Goal: Check status: Check status

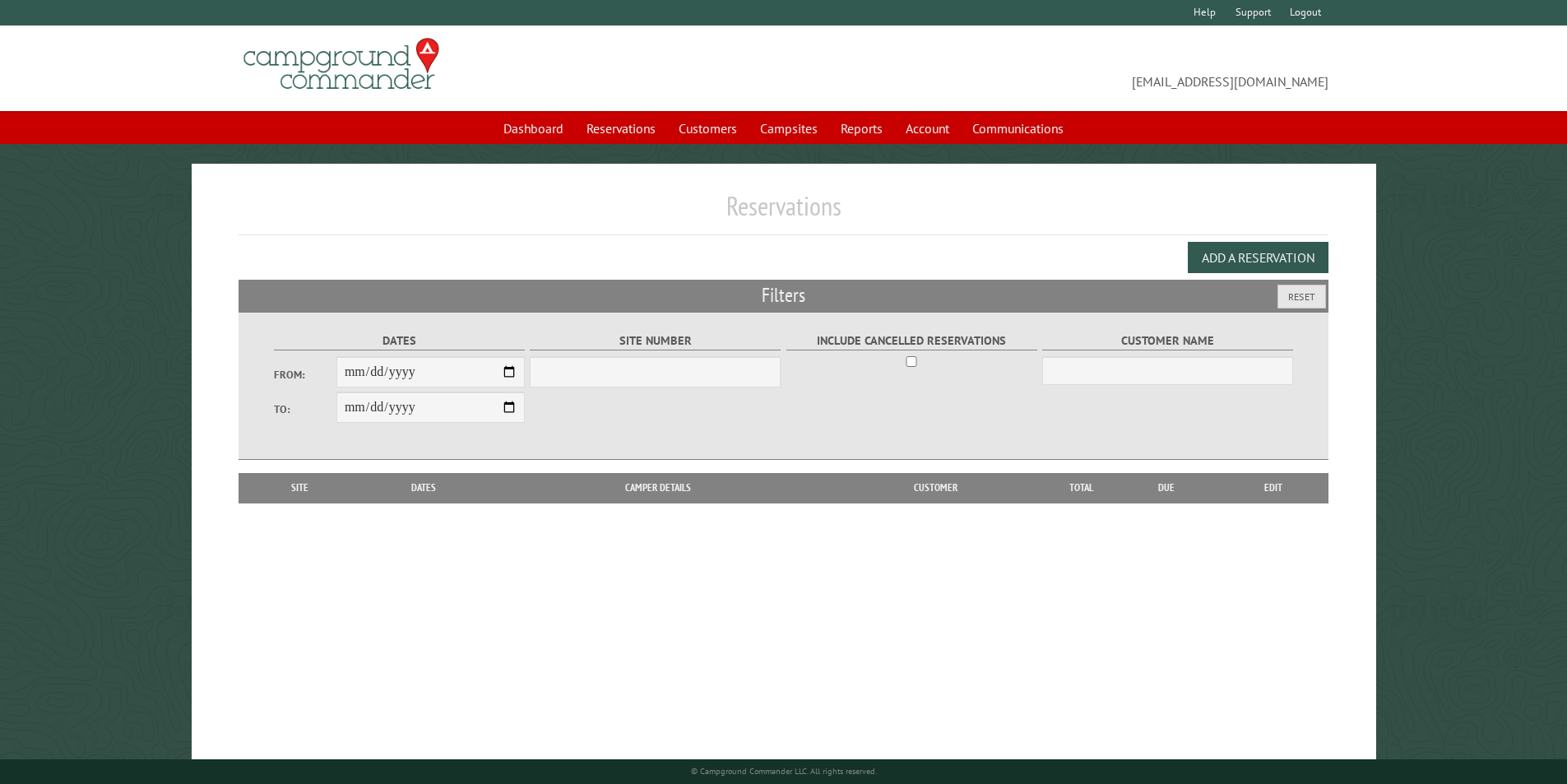
scroll to position [46, 0]
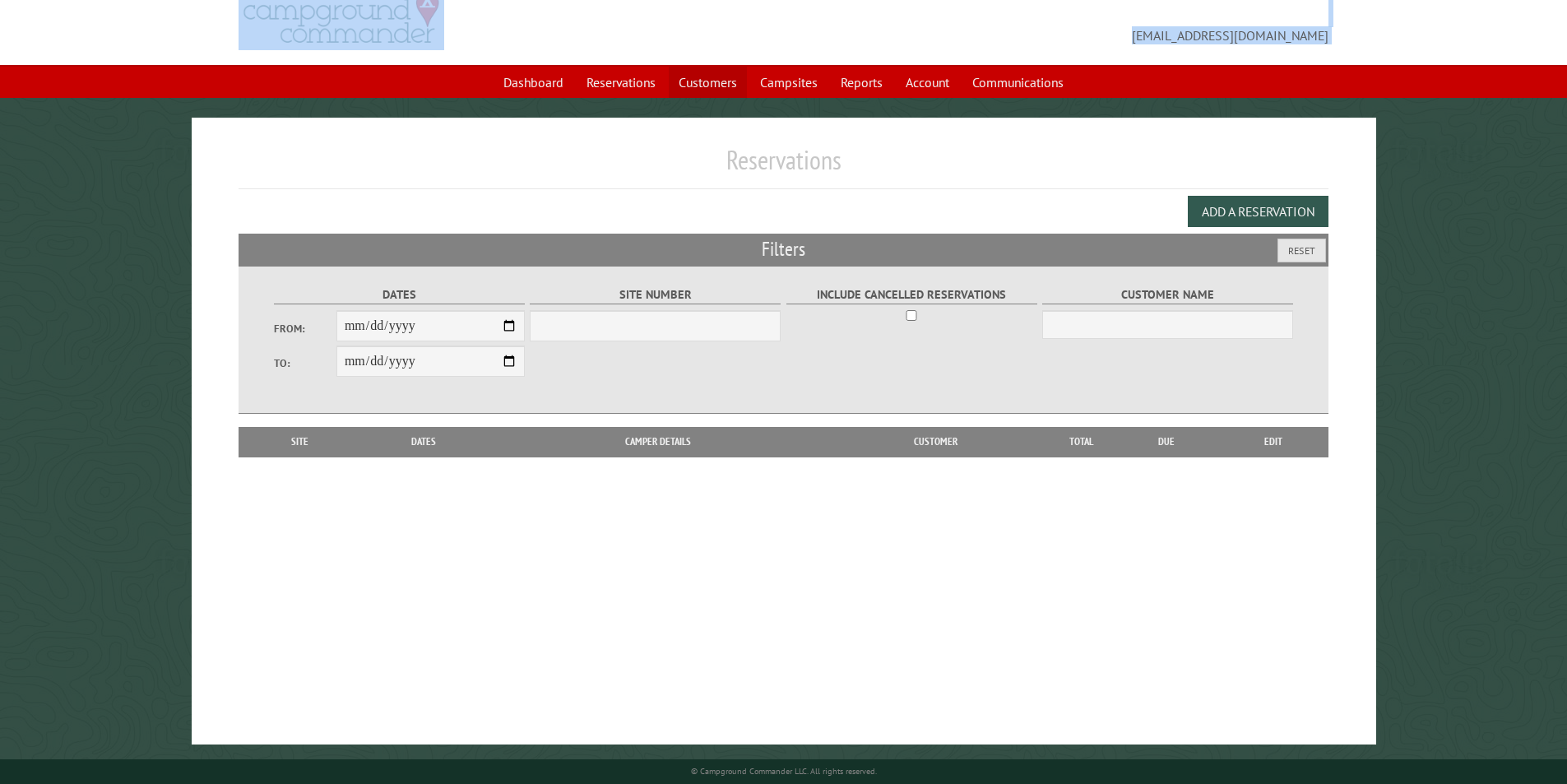
click at [695, 87] on link "Customers" at bounding box center [708, 82] width 78 height 31
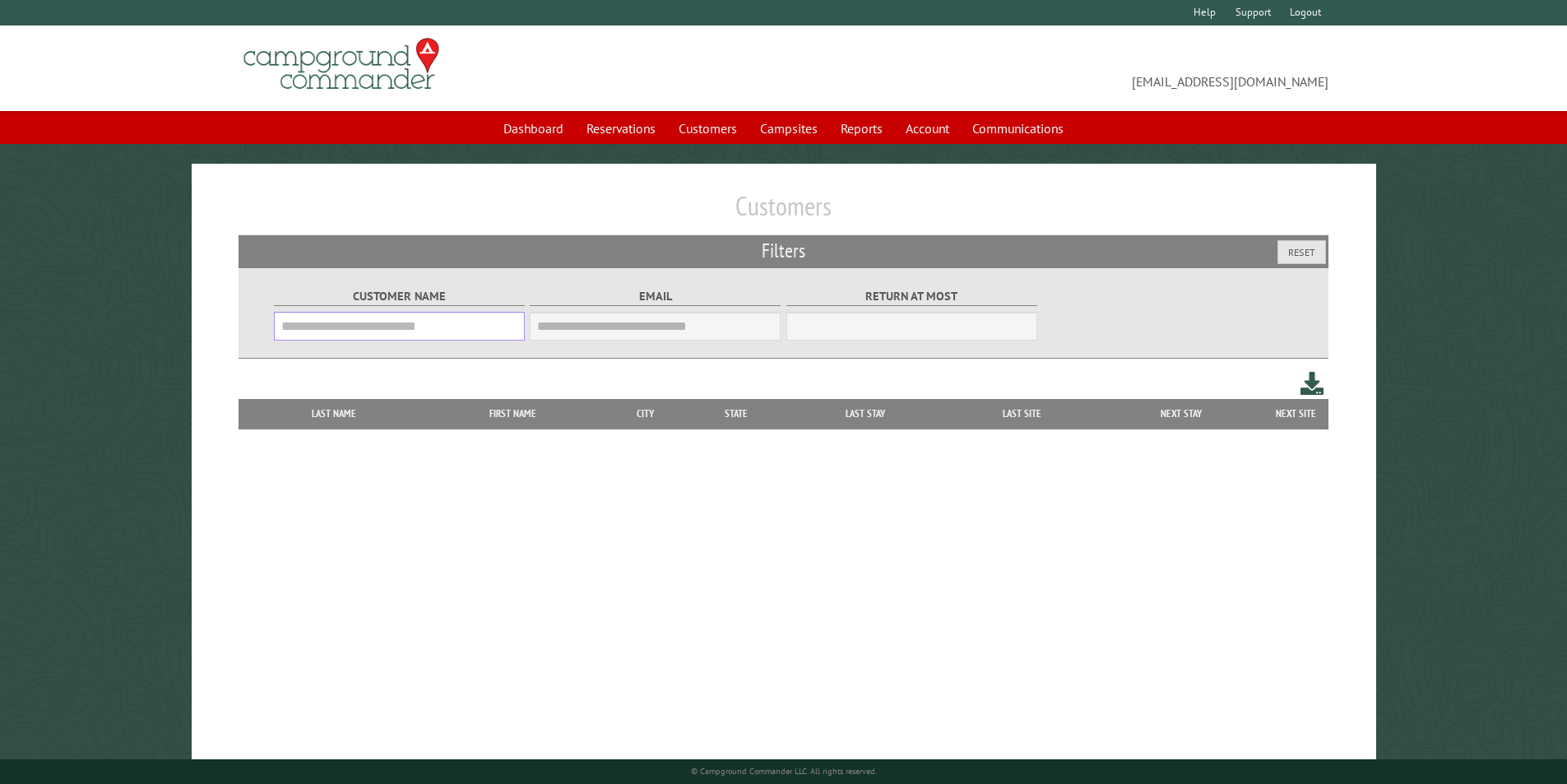
click at [285, 326] on input "Customer Name" at bounding box center [399, 326] width 251 height 29
type input "*******"
click at [1299, 250] on button "Reset" at bounding box center [1301, 252] width 48 height 24
click at [686, 124] on link "Customers" at bounding box center [708, 128] width 78 height 31
click at [311, 330] on input "Customer Name" at bounding box center [399, 326] width 251 height 29
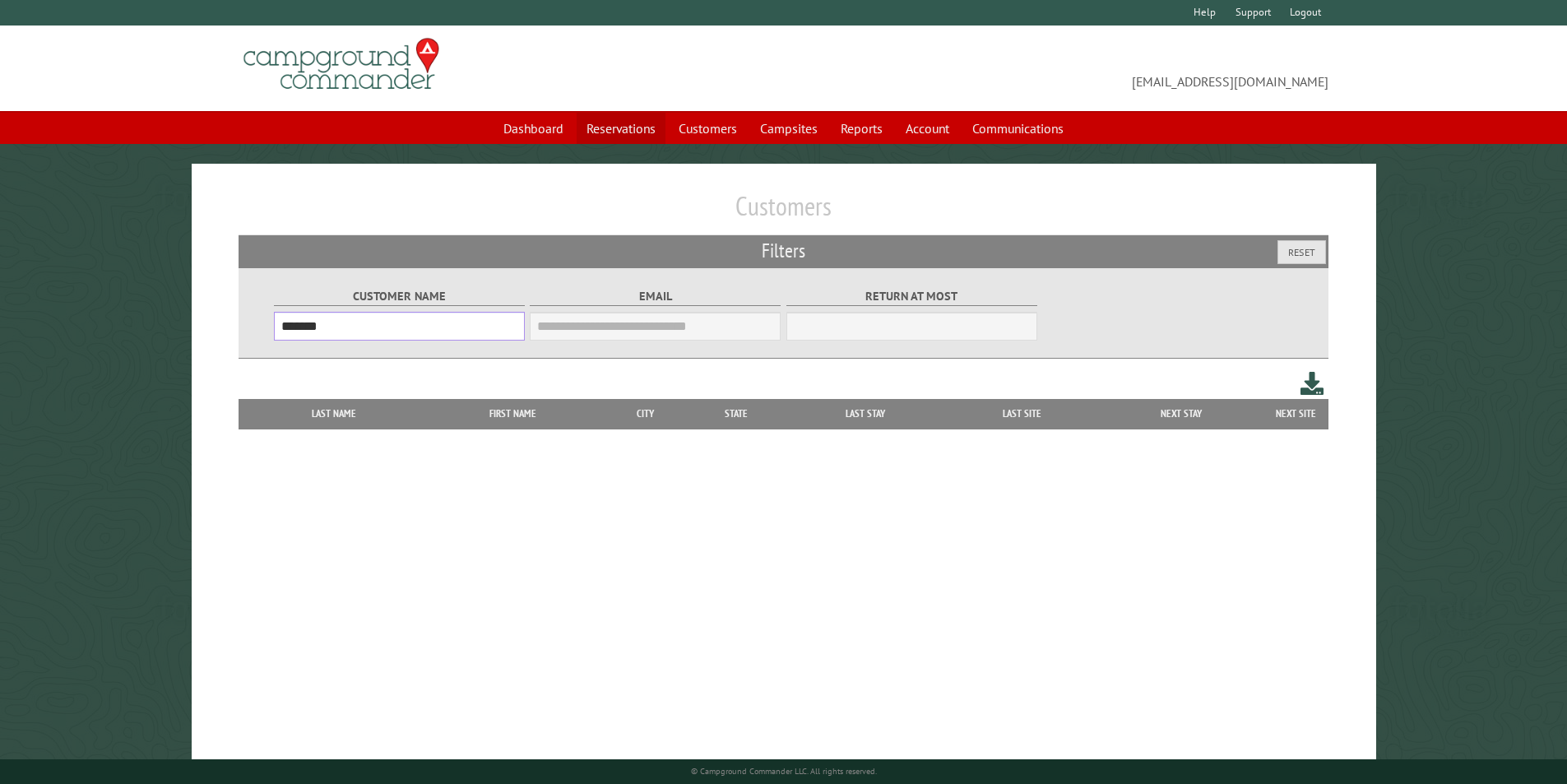
type input "*******"
click at [611, 130] on link "Reservations" at bounding box center [621, 128] width 89 height 31
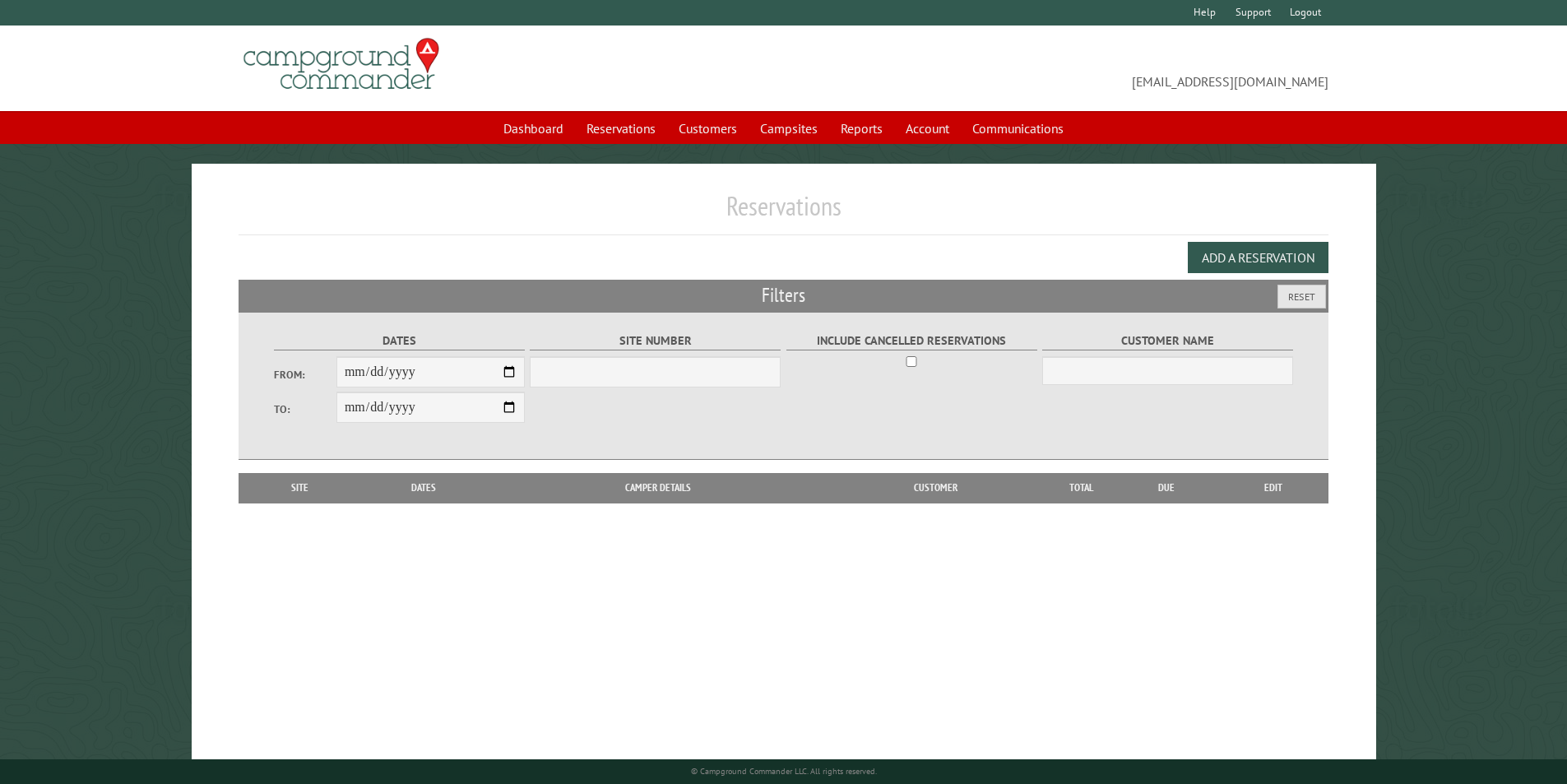
click at [611, 130] on link "Reservations" at bounding box center [621, 128] width 89 height 31
click at [709, 131] on link "Customers" at bounding box center [708, 128] width 78 height 31
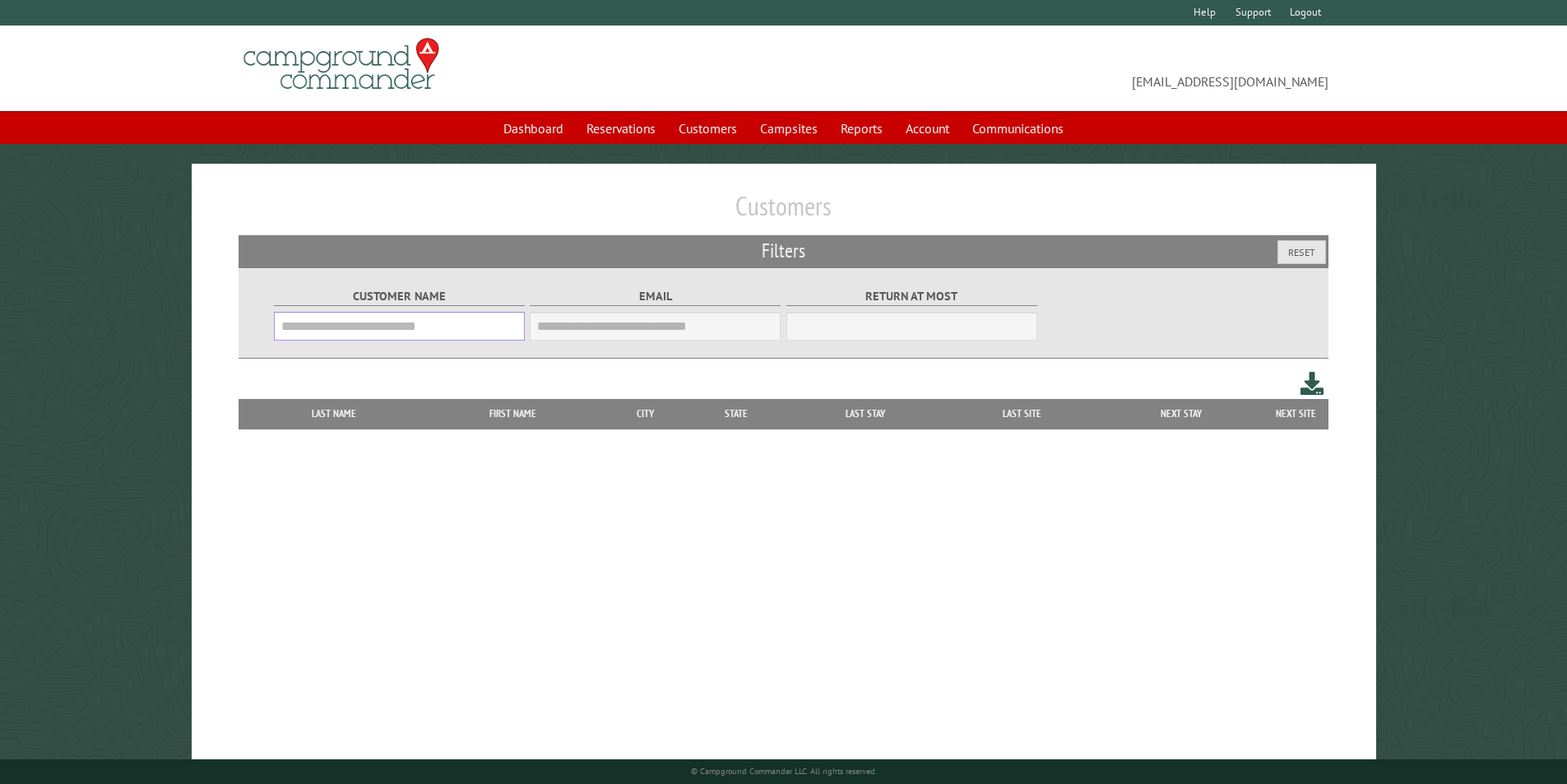
click at [289, 323] on input "Customer Name" at bounding box center [399, 326] width 251 height 29
click at [706, 132] on link "Customers" at bounding box center [708, 128] width 78 height 31
drag, startPoint x: 0, startPoint y: 0, endPoint x: 706, endPoint y: 132, distance: 718.2
click at [706, 132] on link "Customers" at bounding box center [708, 128] width 78 height 31
click at [296, 329] on input "Customer Name" at bounding box center [399, 326] width 251 height 29
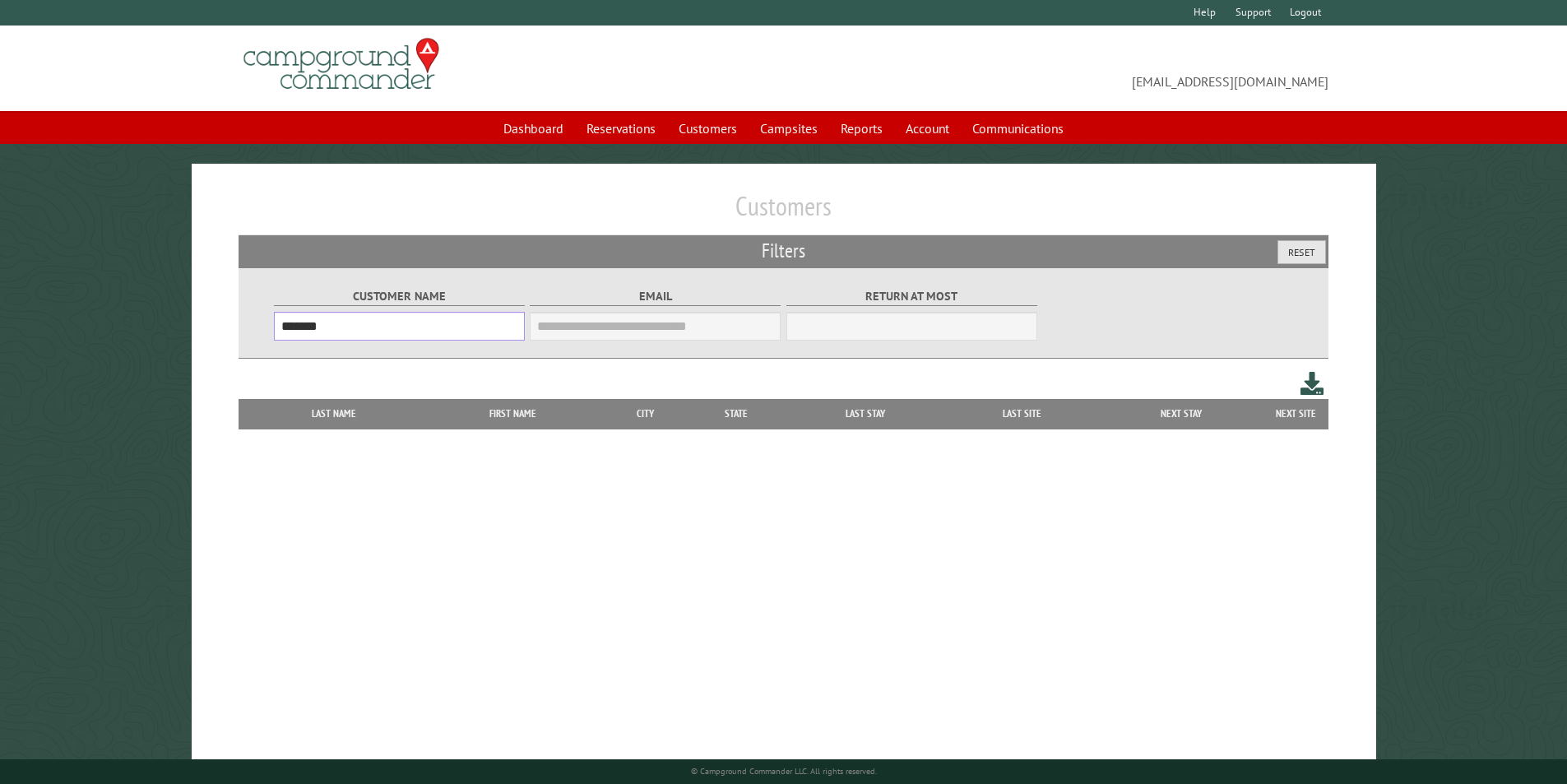
type input "*******"
click at [1304, 251] on button "Reset" at bounding box center [1301, 252] width 48 height 24
click at [1310, 254] on button "Reset" at bounding box center [1301, 252] width 48 height 24
drag, startPoint x: 1310, startPoint y: 254, endPoint x: 1280, endPoint y: 254, distance: 30.0
click at [1310, 254] on button "Reset" at bounding box center [1301, 252] width 48 height 24
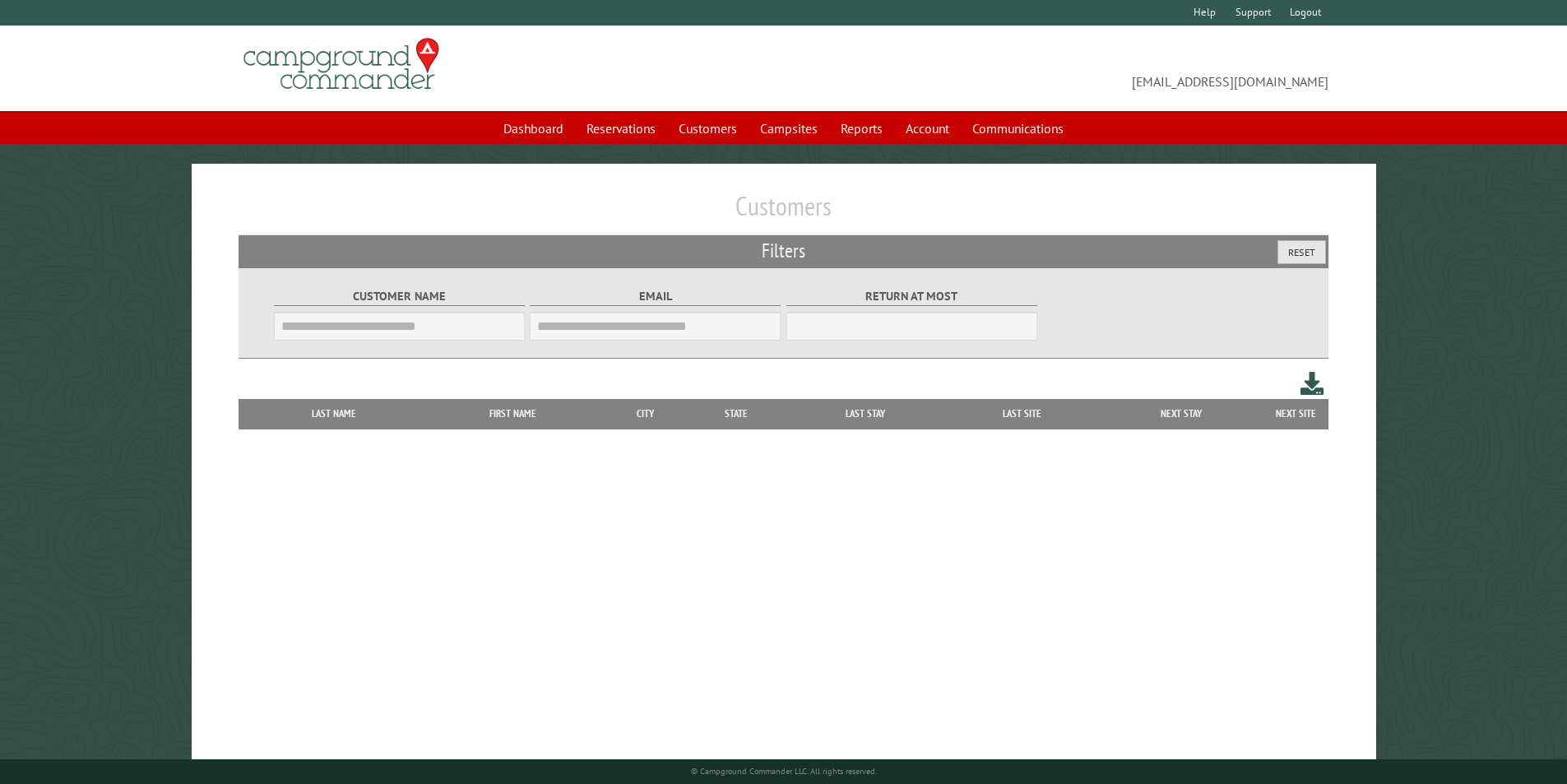
drag, startPoint x: 1303, startPoint y: 246, endPoint x: 1154, endPoint y: 243, distance: 149.0
click at [1300, 246] on button "Reset" at bounding box center [1301, 252] width 48 height 24
click at [601, 129] on link "Reservations" at bounding box center [621, 128] width 89 height 31
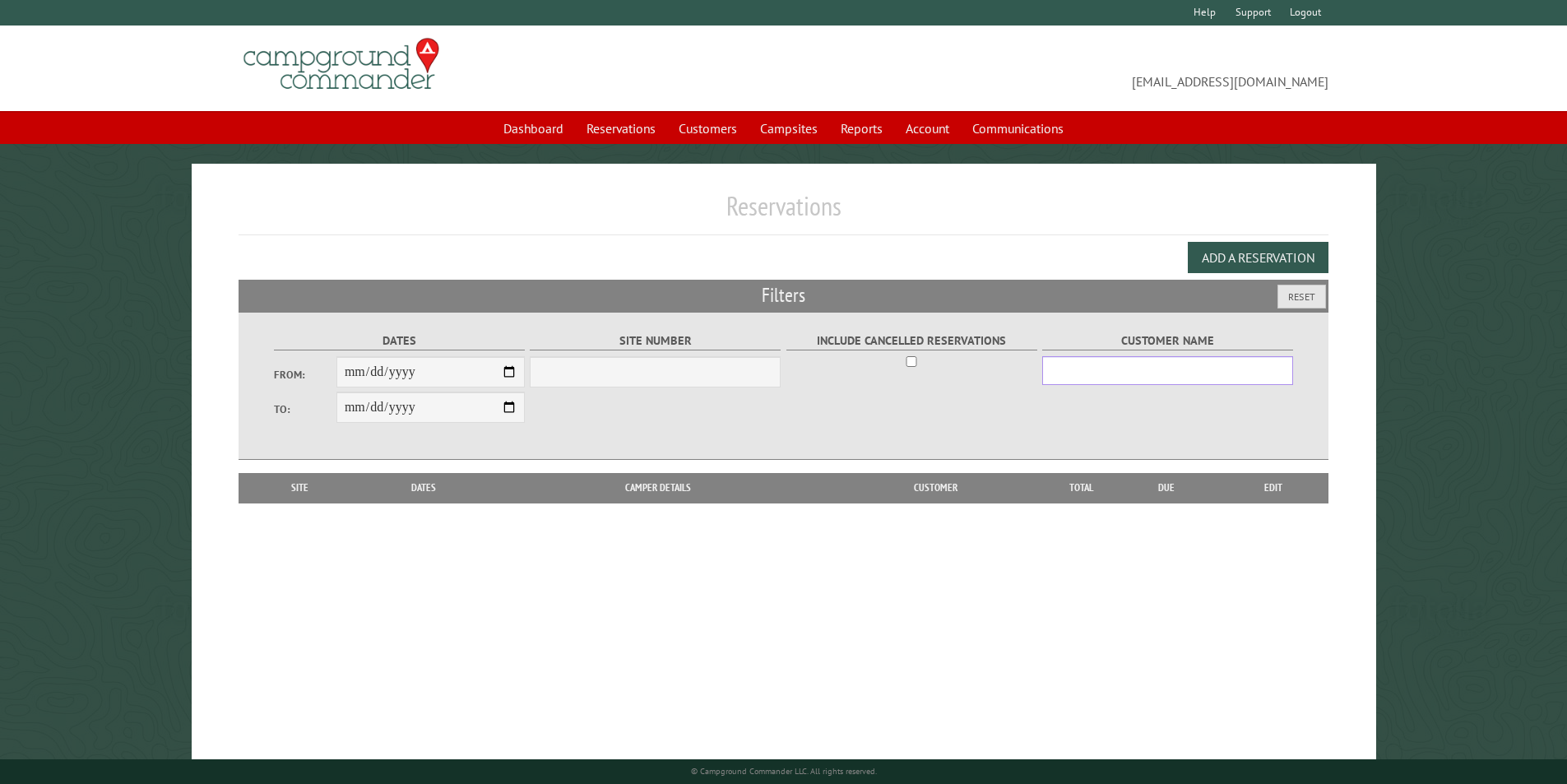
click at [1077, 382] on input "Customer Name" at bounding box center [1168, 371] width 251 height 29
type input "*******"
click at [505, 373] on input "From:" at bounding box center [430, 372] width 188 height 31
type input "**********"
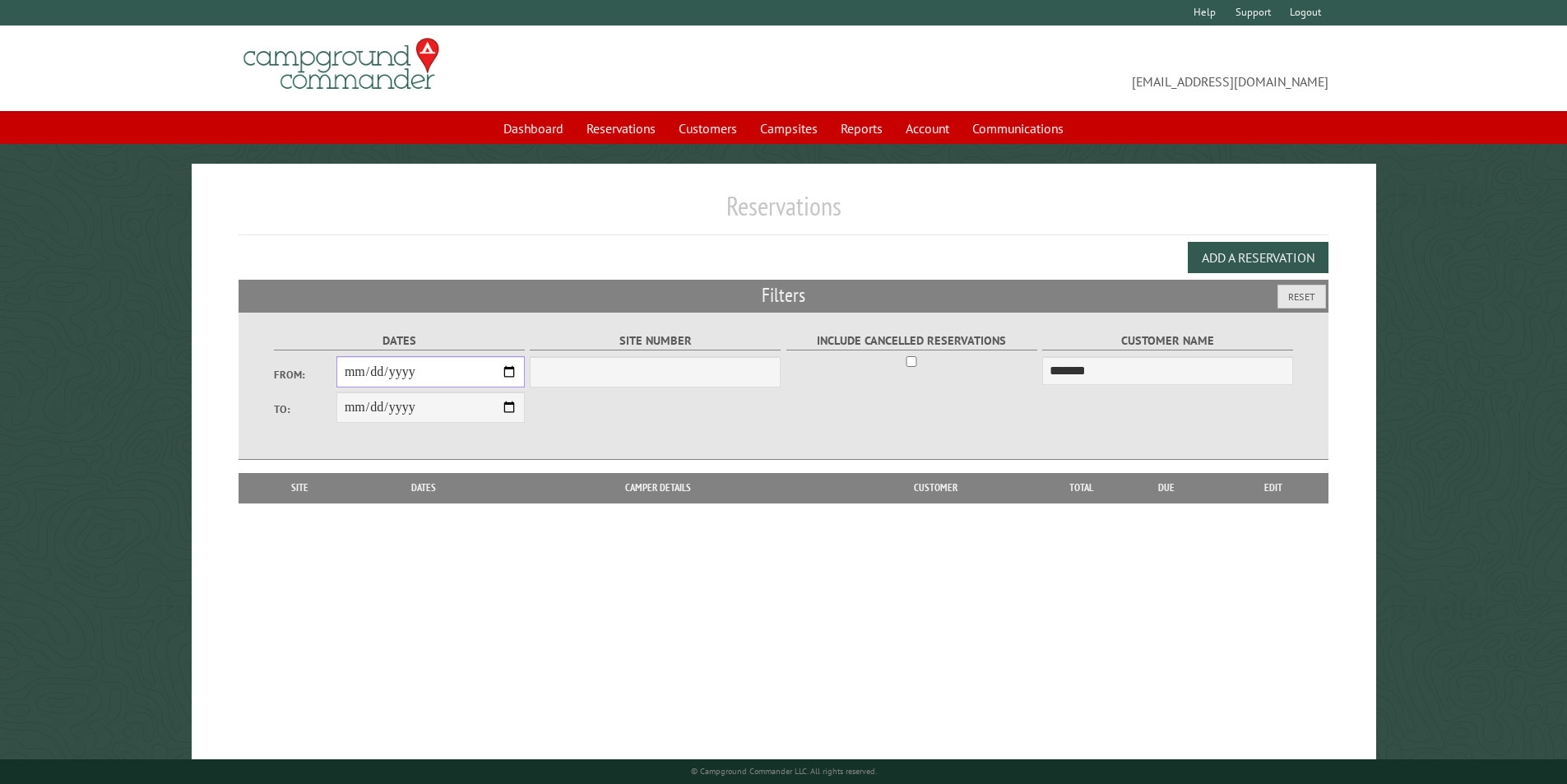
type input "**********"
click at [507, 413] on input "**********" at bounding box center [430, 406] width 188 height 31
type input "**********"
click at [559, 376] on select "Site Number" at bounding box center [655, 372] width 251 height 31
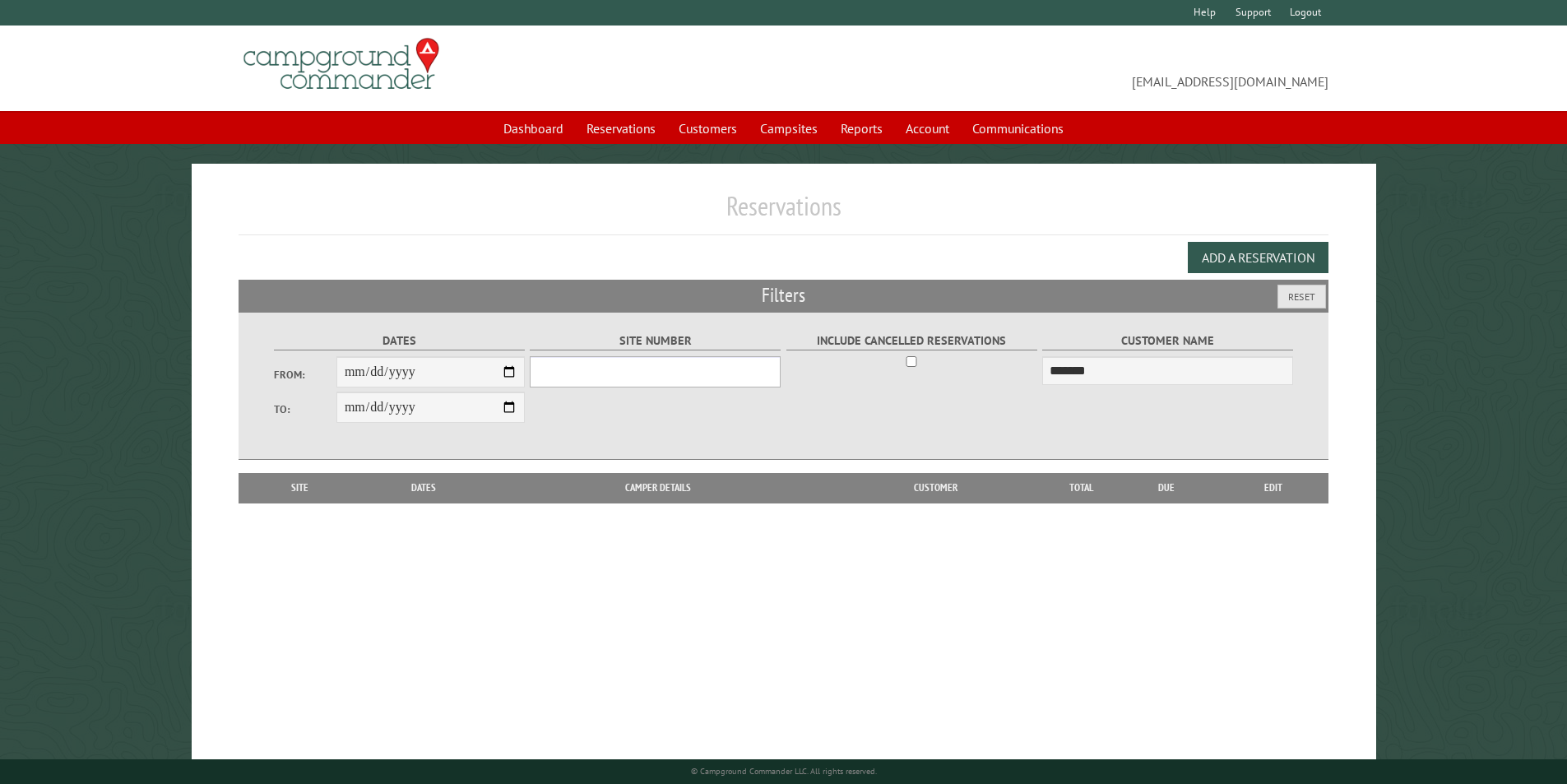
click at [559, 376] on select "Site Number" at bounding box center [655, 372] width 251 height 31
click at [599, 367] on select "Site Number" at bounding box center [655, 372] width 251 height 31
click at [591, 371] on select "Site Number" at bounding box center [655, 372] width 251 height 31
click at [700, 378] on select "Site Number" at bounding box center [655, 372] width 251 height 31
drag, startPoint x: 679, startPoint y: 378, endPoint x: 587, endPoint y: 362, distance: 93.4
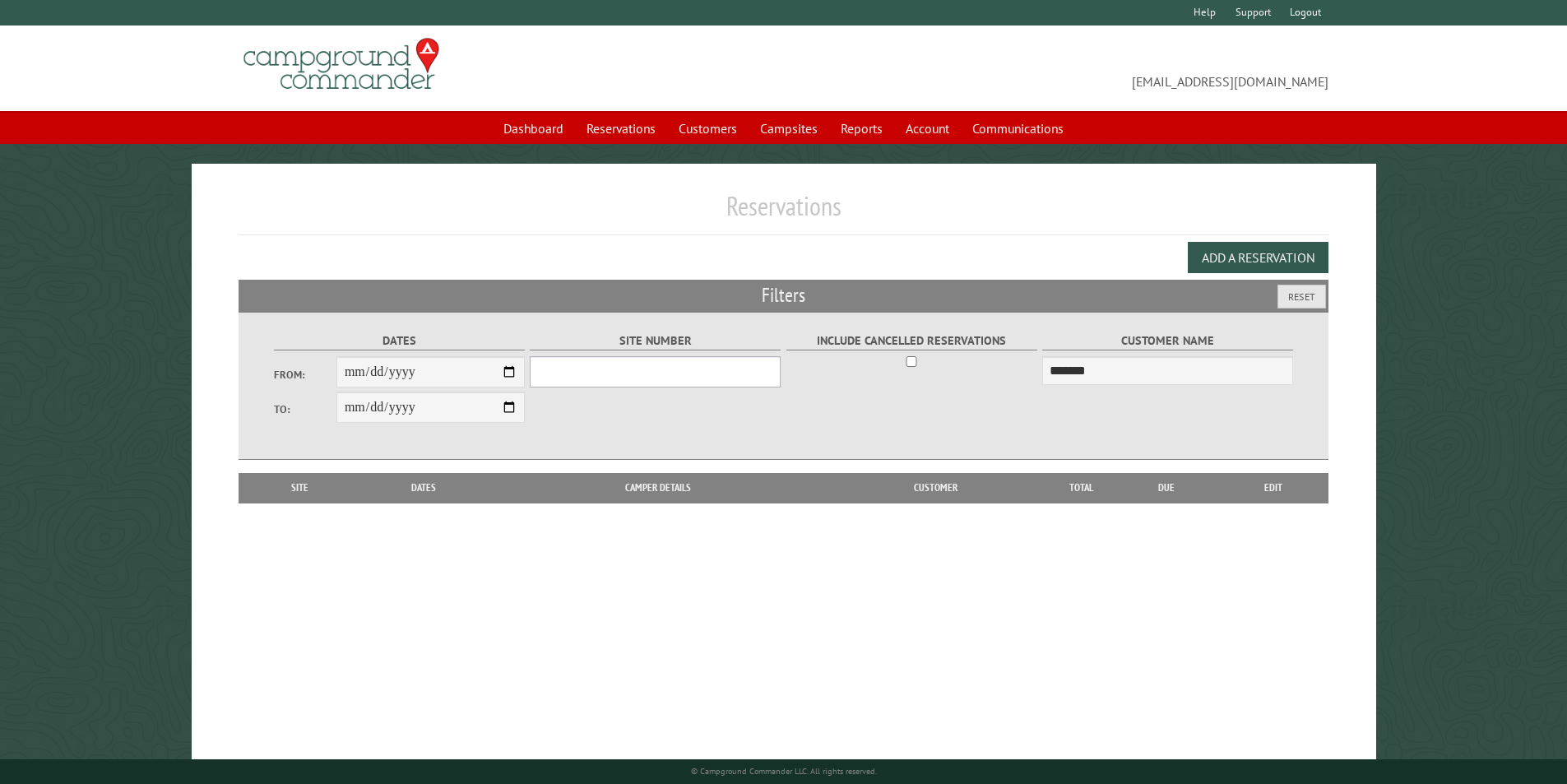
click at [595, 366] on select "Site Number" at bounding box center [655, 372] width 251 height 31
drag, startPoint x: 553, startPoint y: 376, endPoint x: 564, endPoint y: 389, distance: 17.0
click at [556, 380] on select "Site Number" at bounding box center [655, 372] width 251 height 31
click at [563, 372] on select "Site Number" at bounding box center [655, 372] width 251 height 31
